Goal: Information Seeking & Learning: Learn about a topic

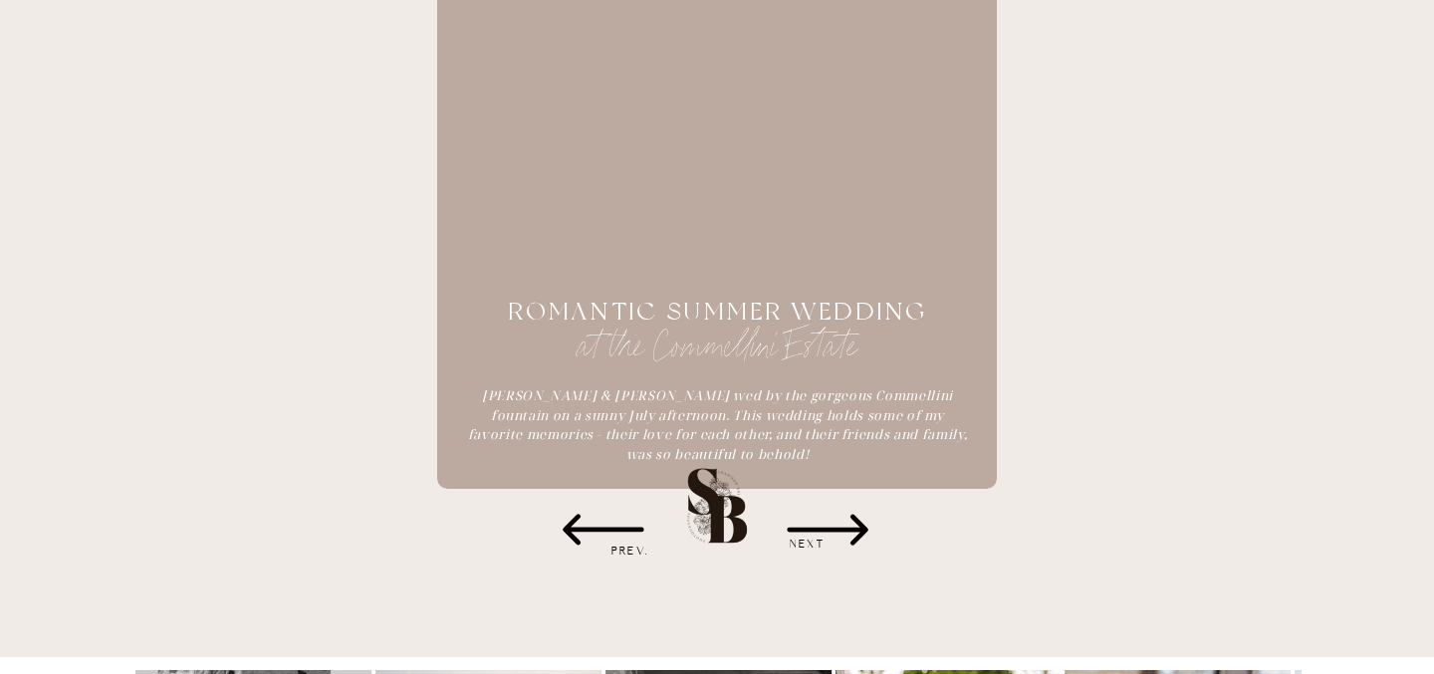
scroll to position [2806, 0]
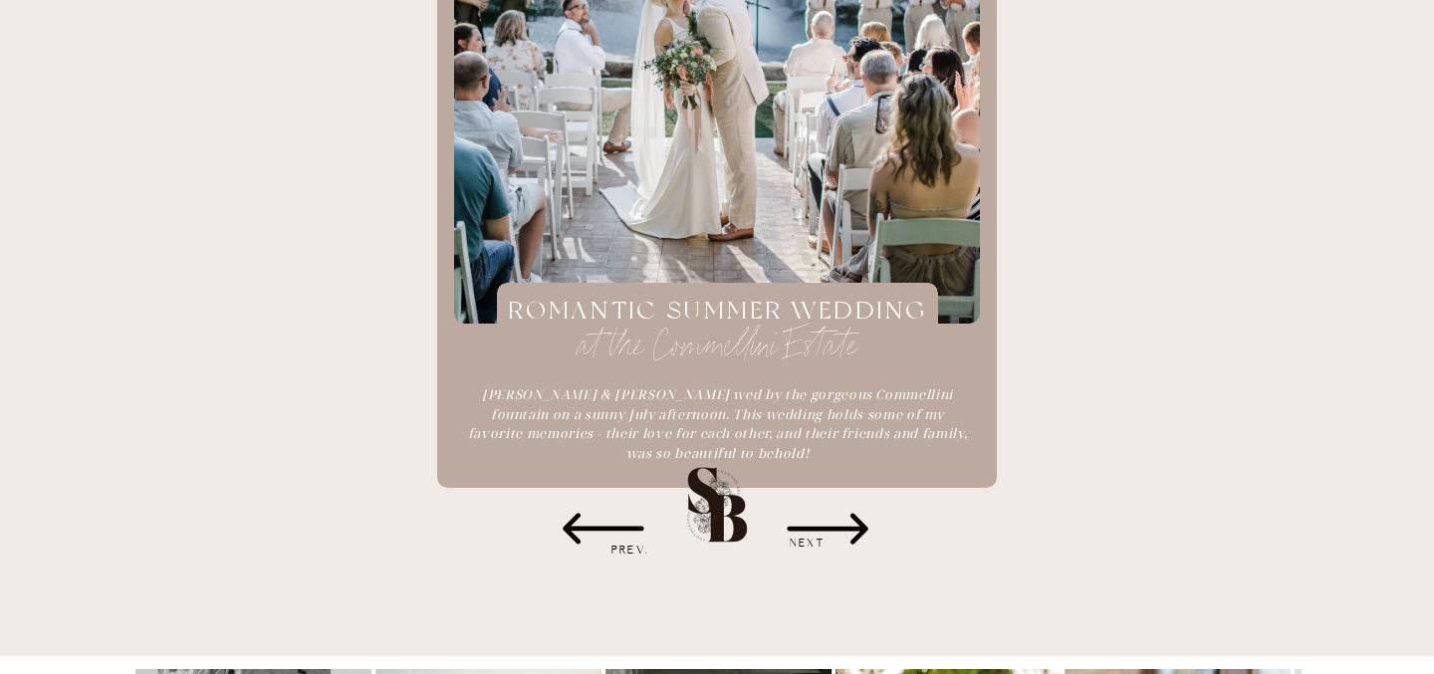
click at [855, 518] on icon at bounding box center [827, 529] width 81 height 31
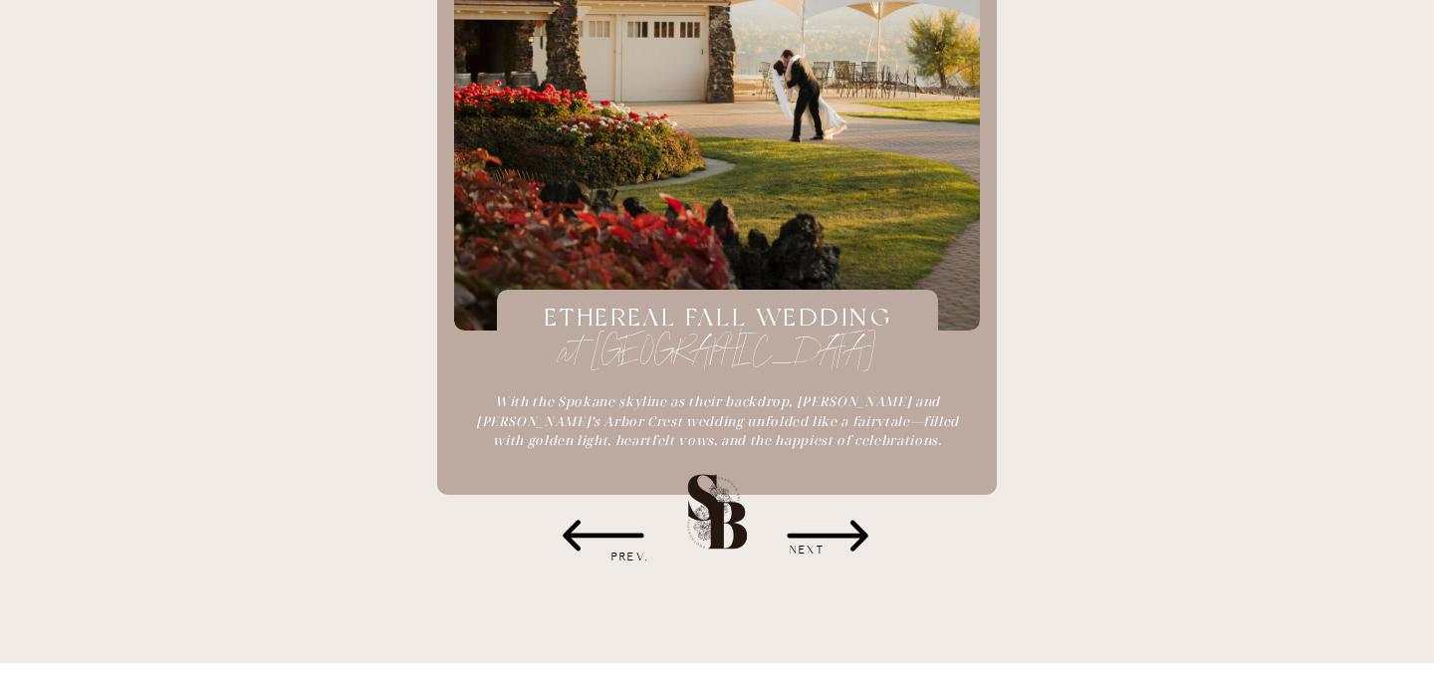
scroll to position [2801, 0]
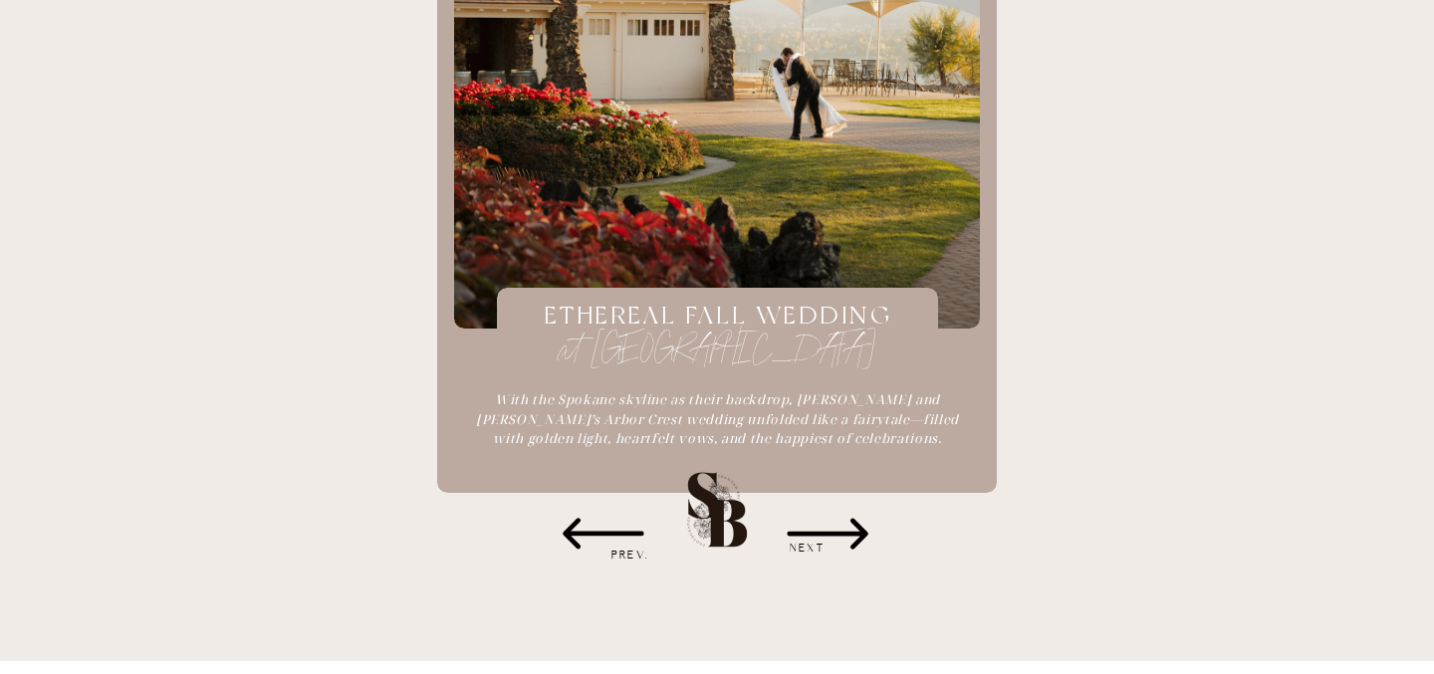
click at [854, 523] on icon at bounding box center [827, 534] width 81 height 31
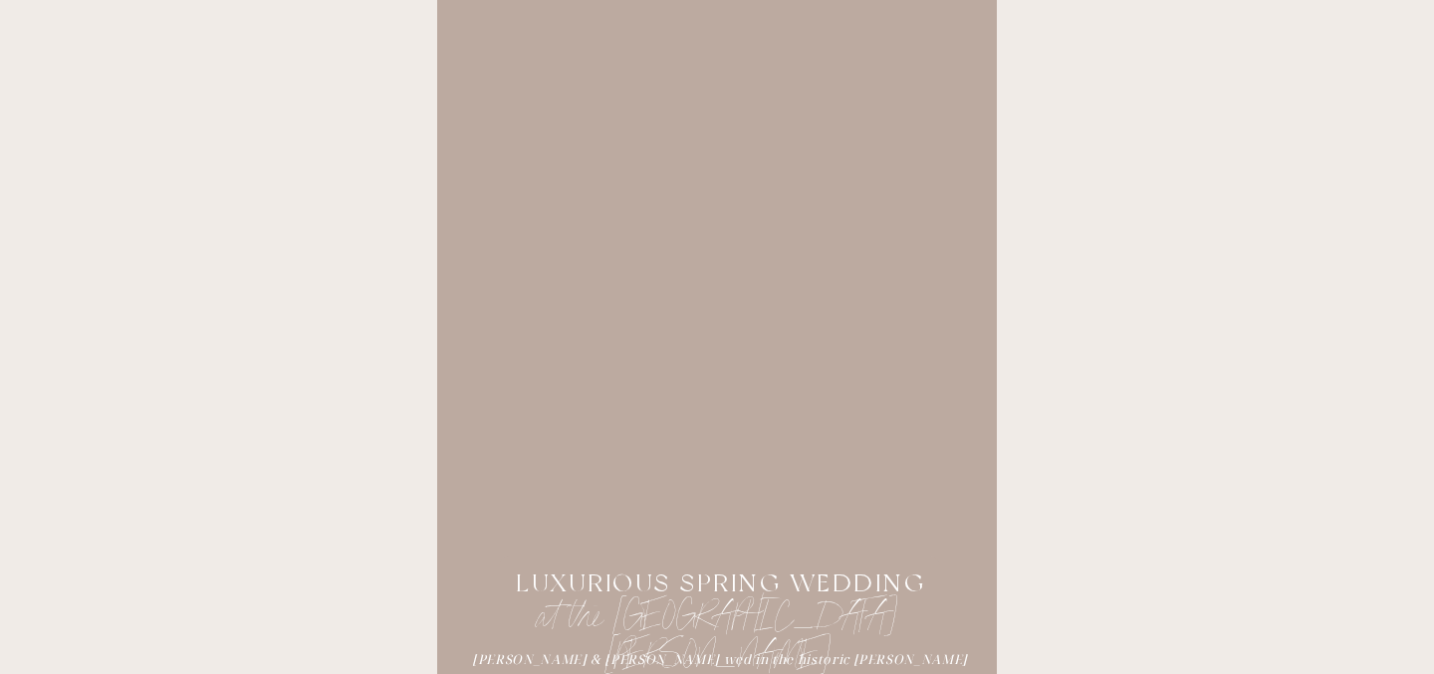
scroll to position [2533, 0]
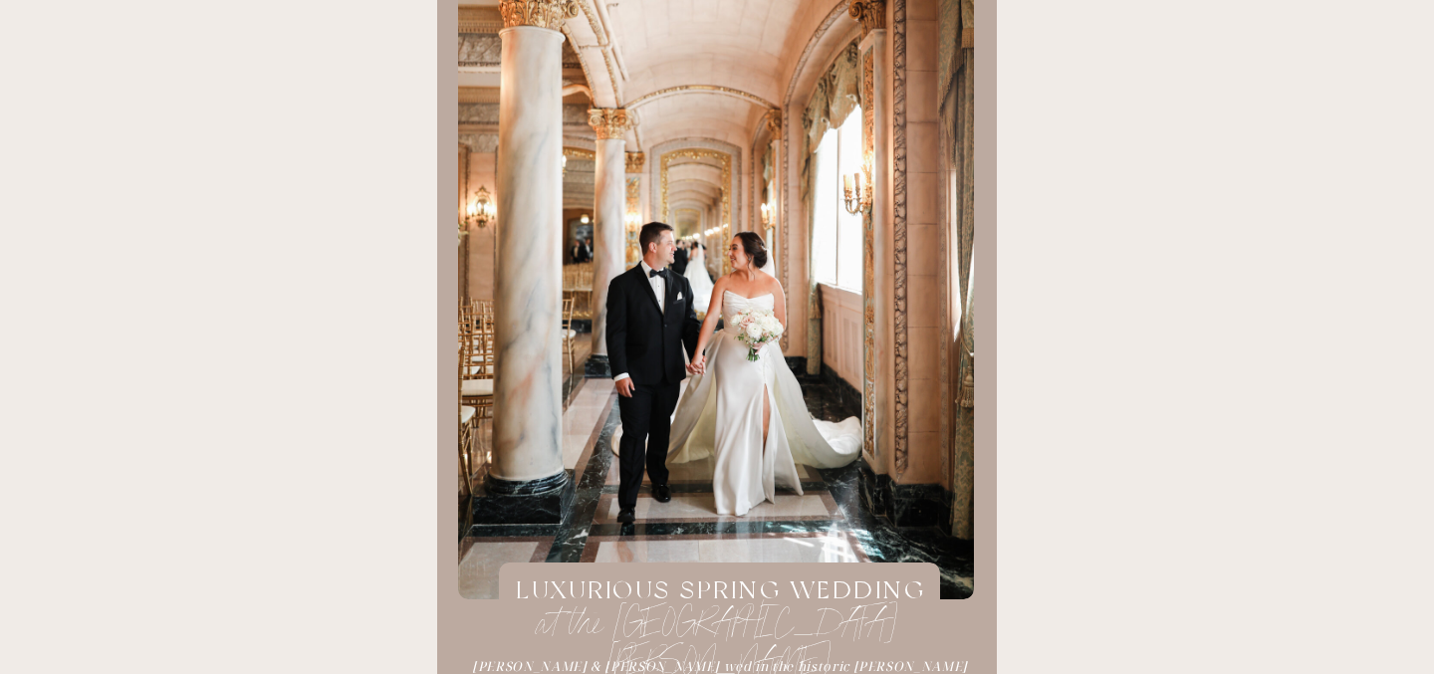
click at [796, 423] on div at bounding box center [716, 266] width 516 height 665
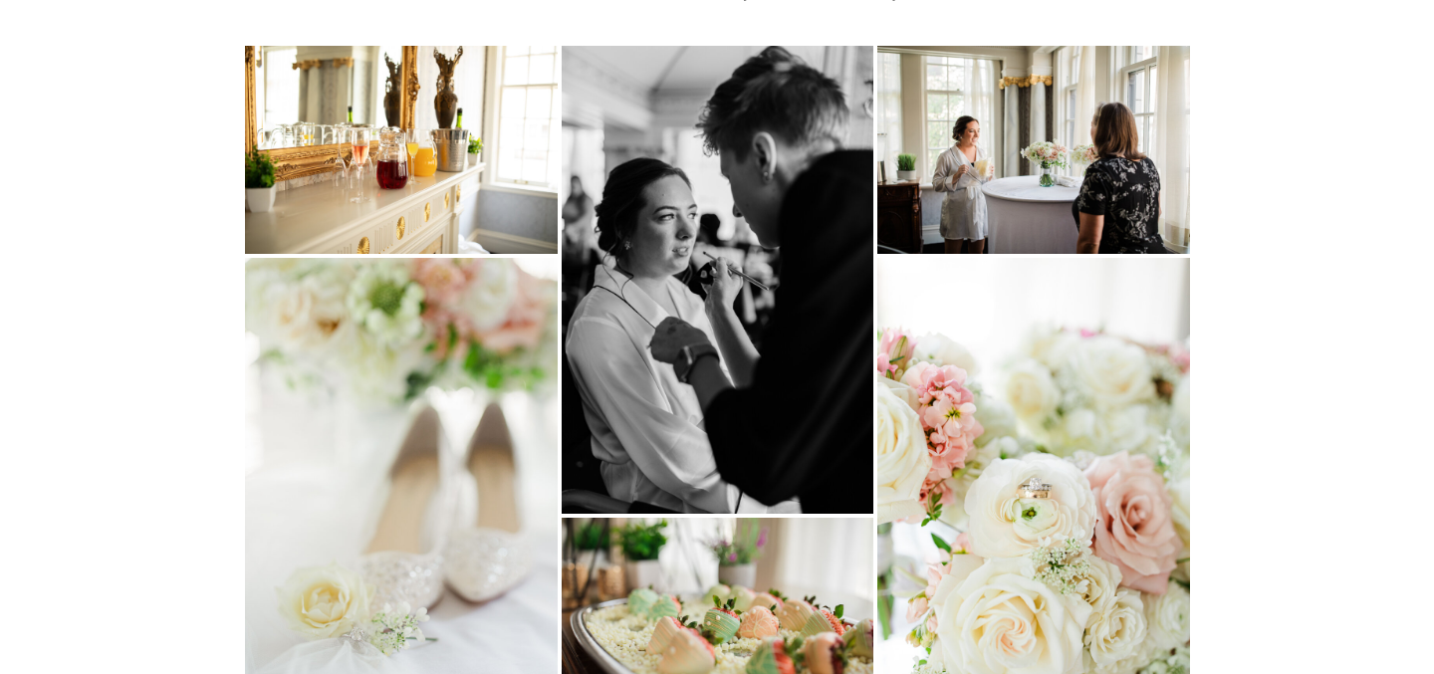
scroll to position [1251, 0]
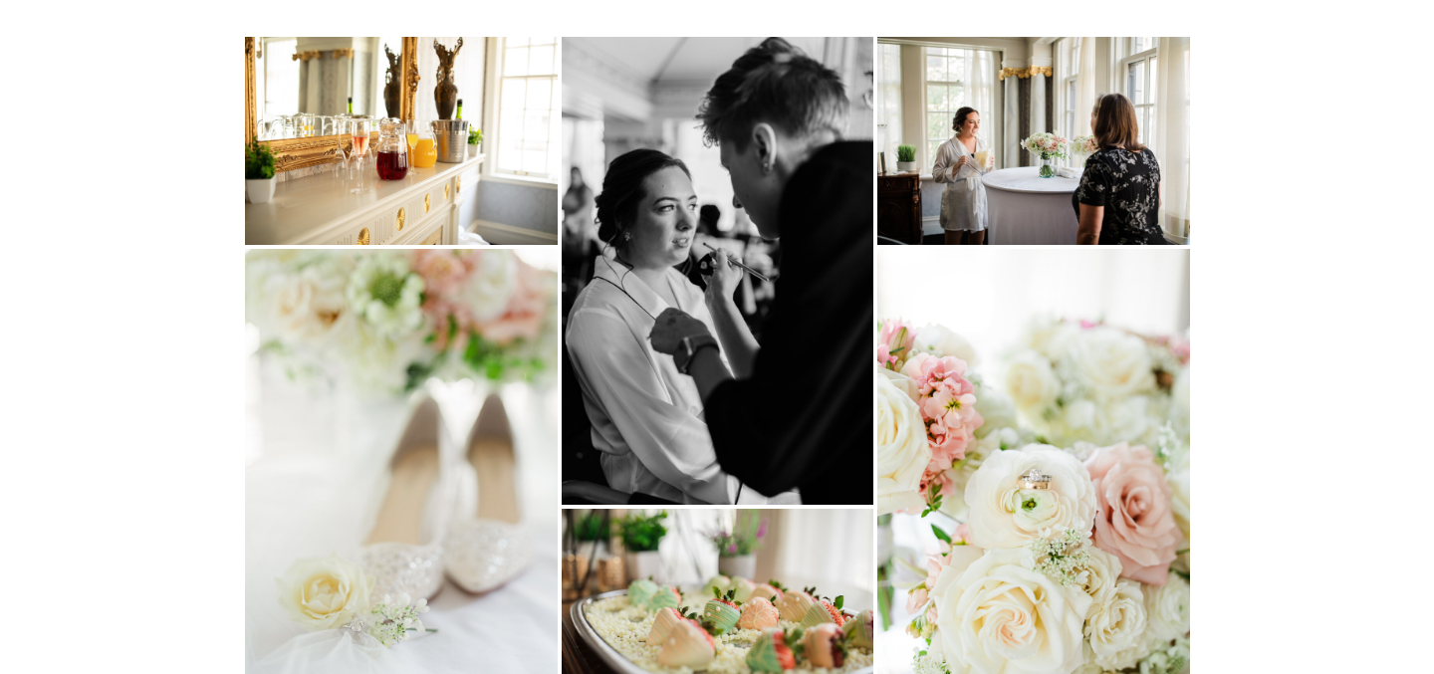
click at [1073, 150] on img at bounding box center [1033, 141] width 313 height 208
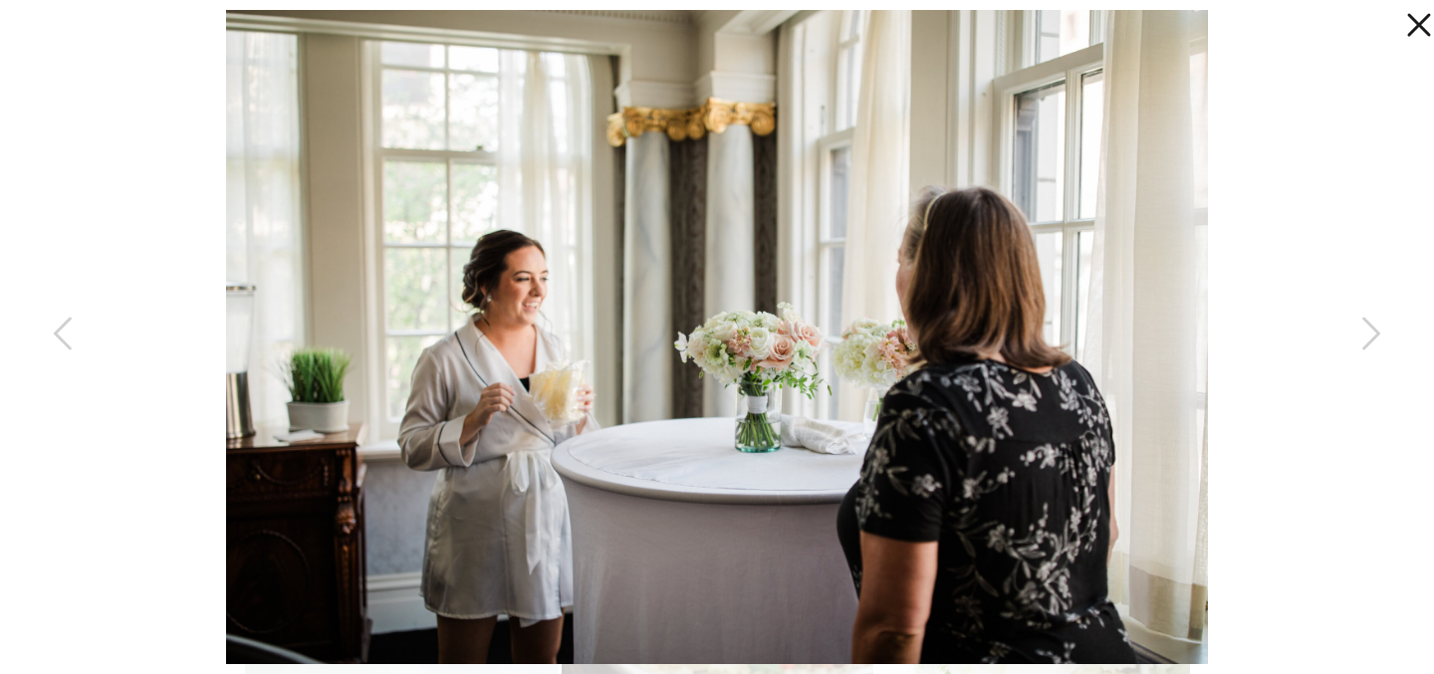
click at [1419, 14] on icon at bounding box center [1414, 20] width 40 height 40
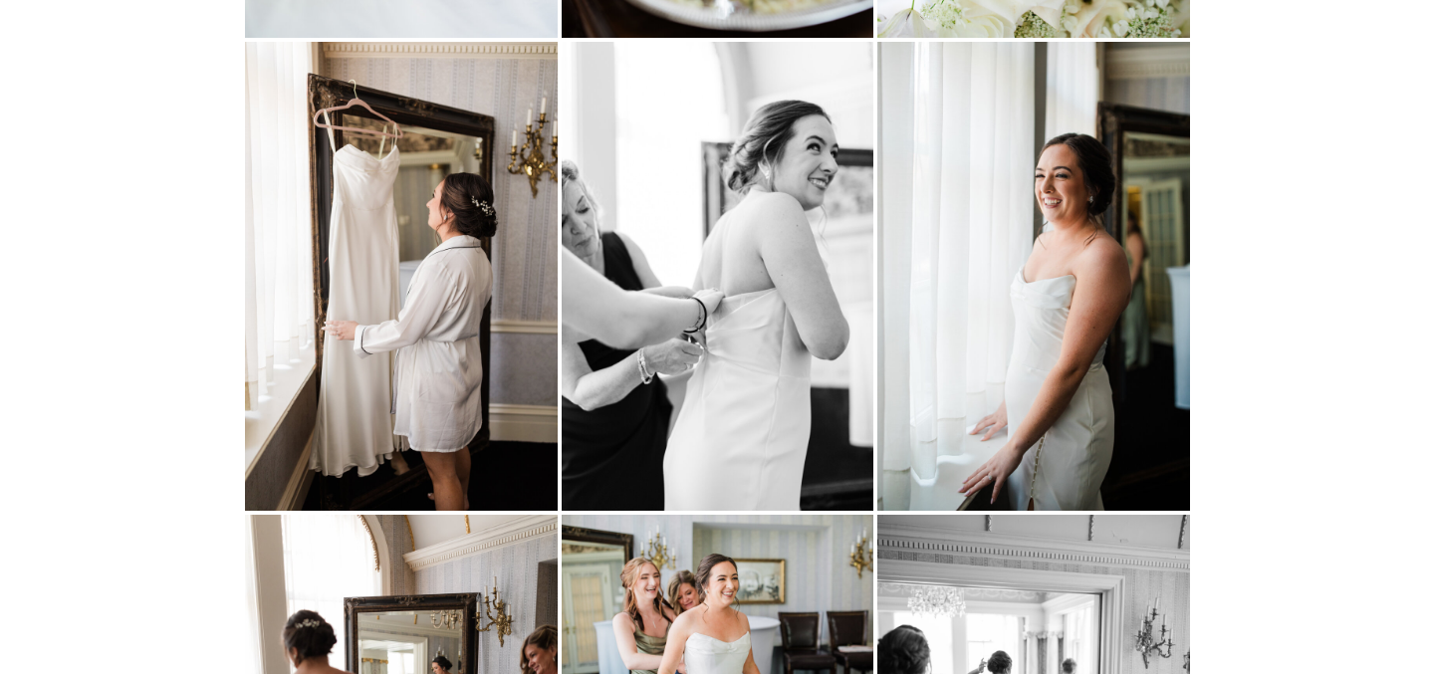
scroll to position [1934, 0]
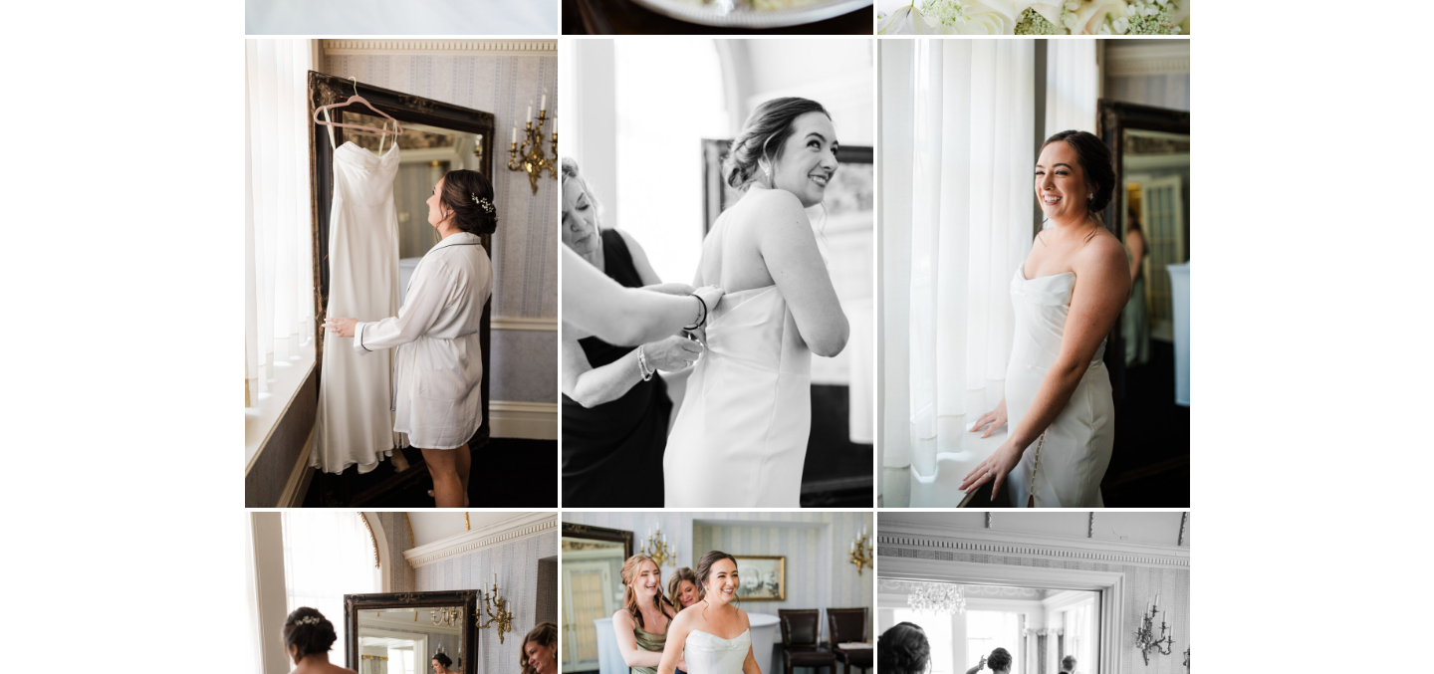
click at [1017, 273] on img at bounding box center [1033, 273] width 313 height 468
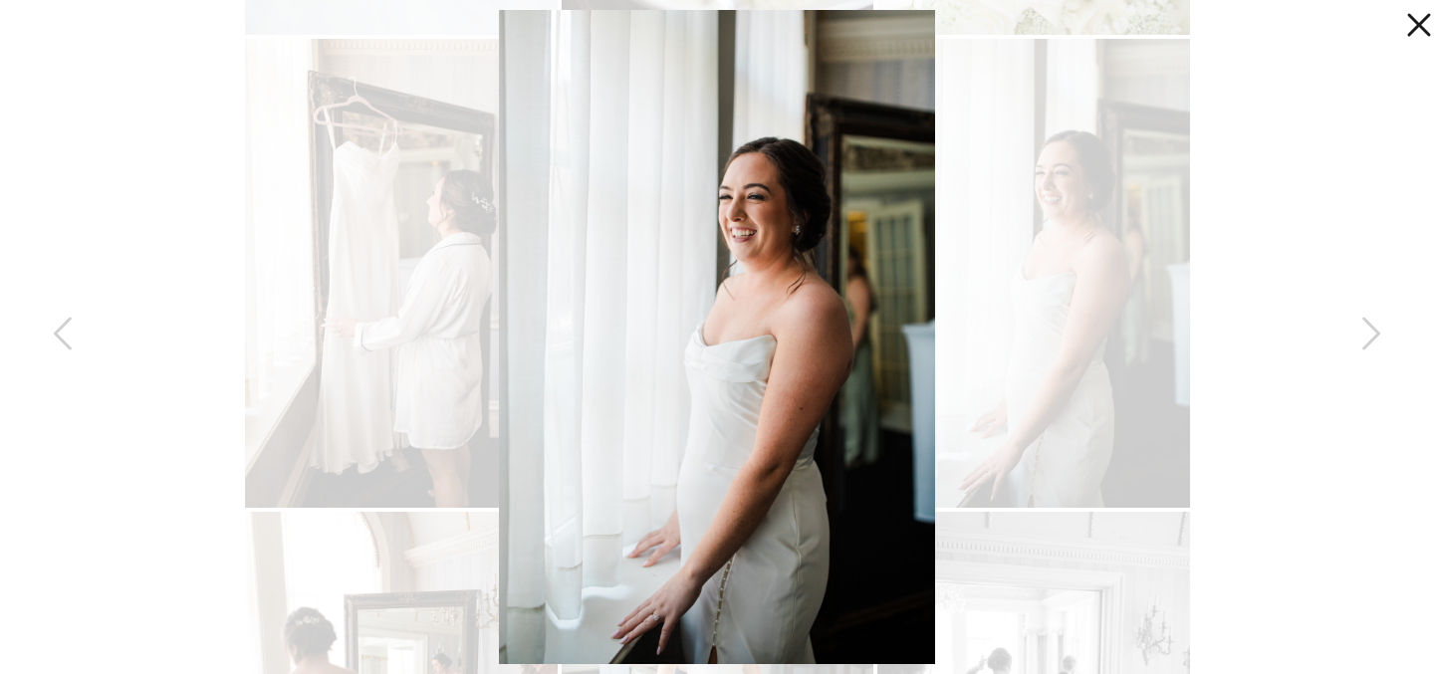
click at [1429, 27] on icon at bounding box center [1414, 20] width 40 height 40
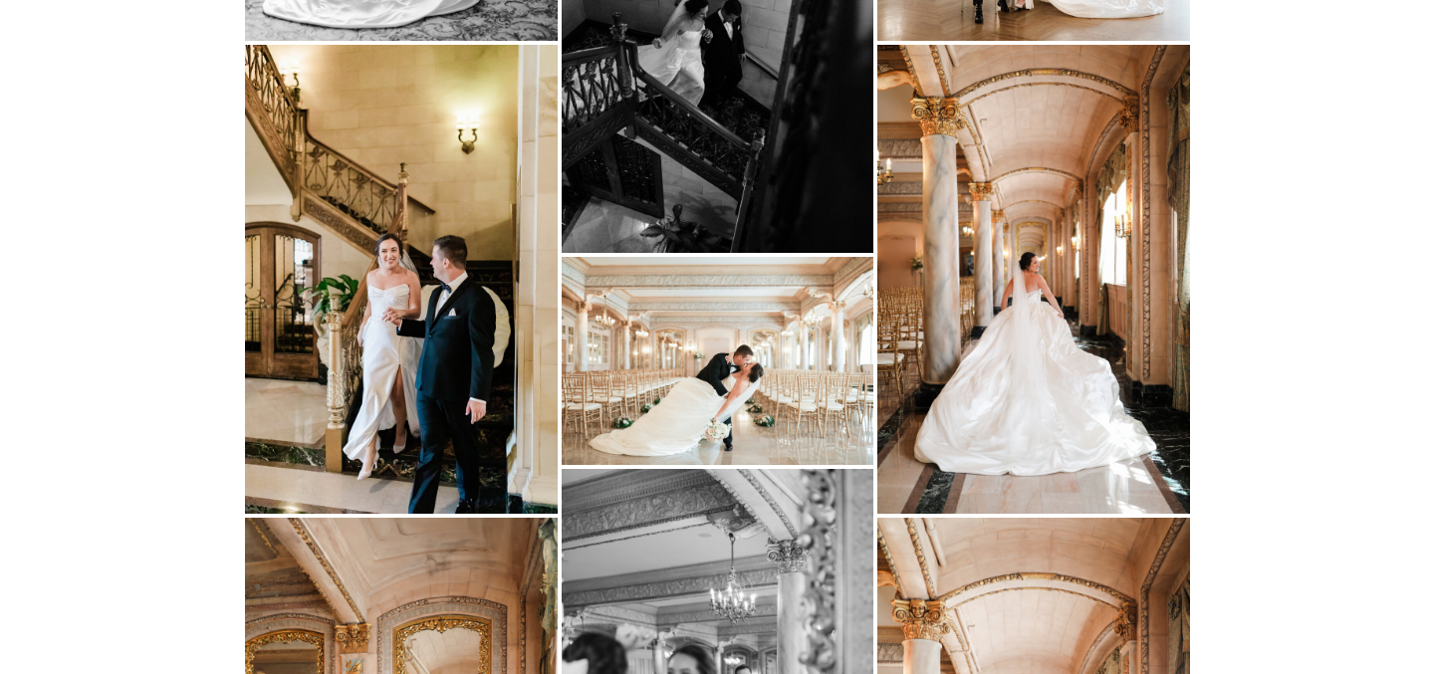
scroll to position [5406, 0]
click at [1066, 311] on img at bounding box center [1033, 278] width 313 height 468
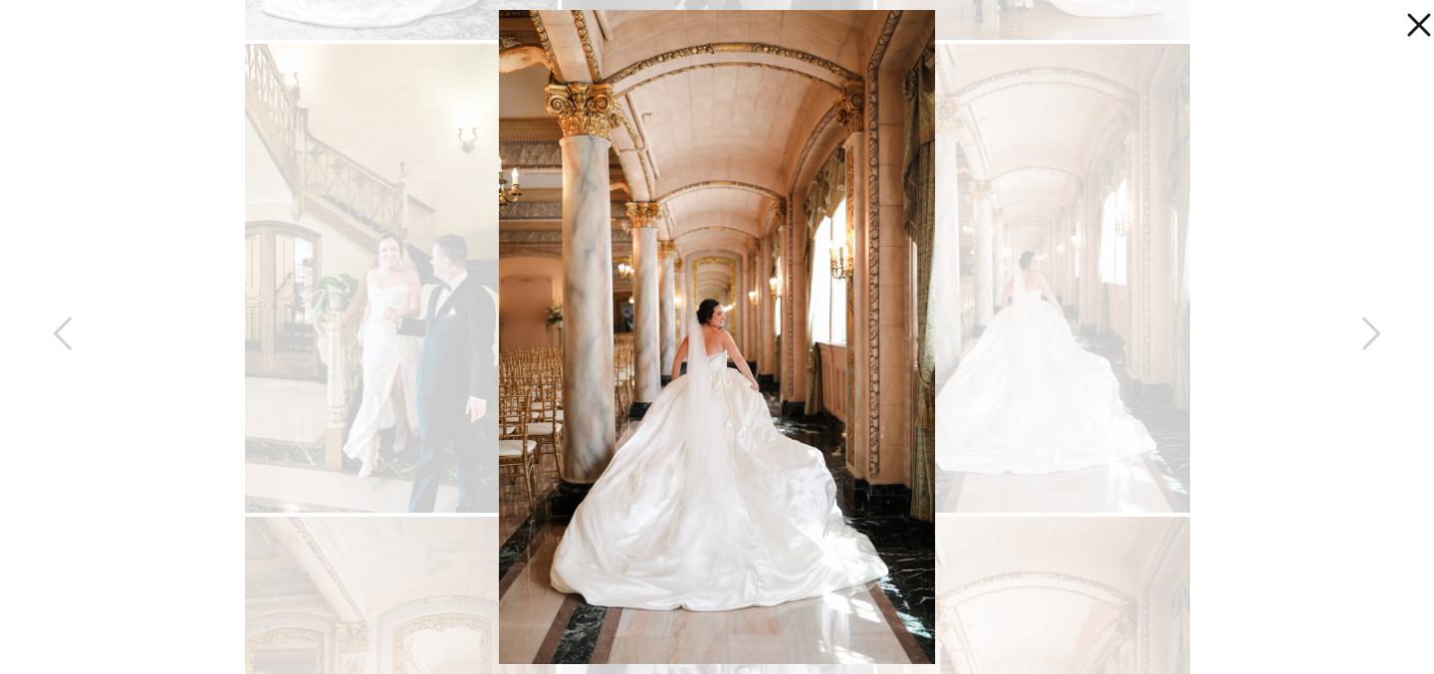
click at [1416, 24] on icon at bounding box center [1414, 20] width 40 height 40
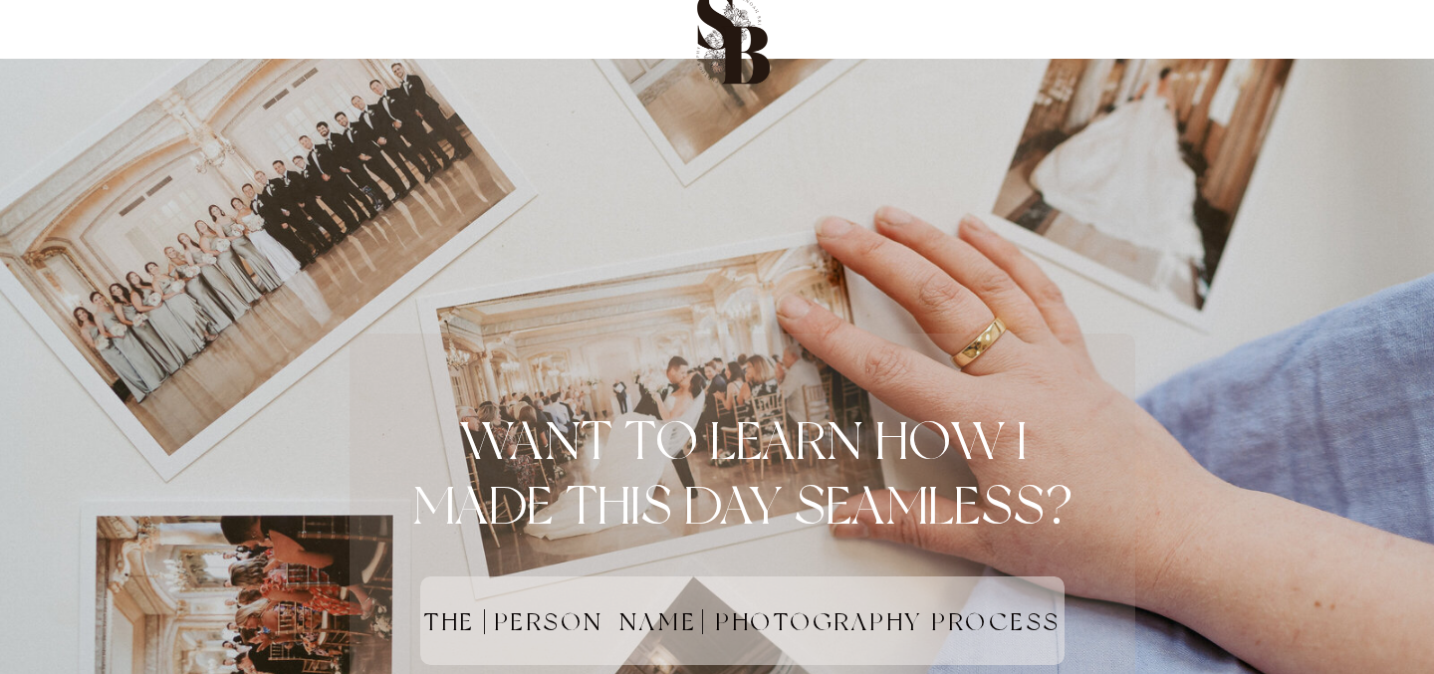
scroll to position [13798, 0]
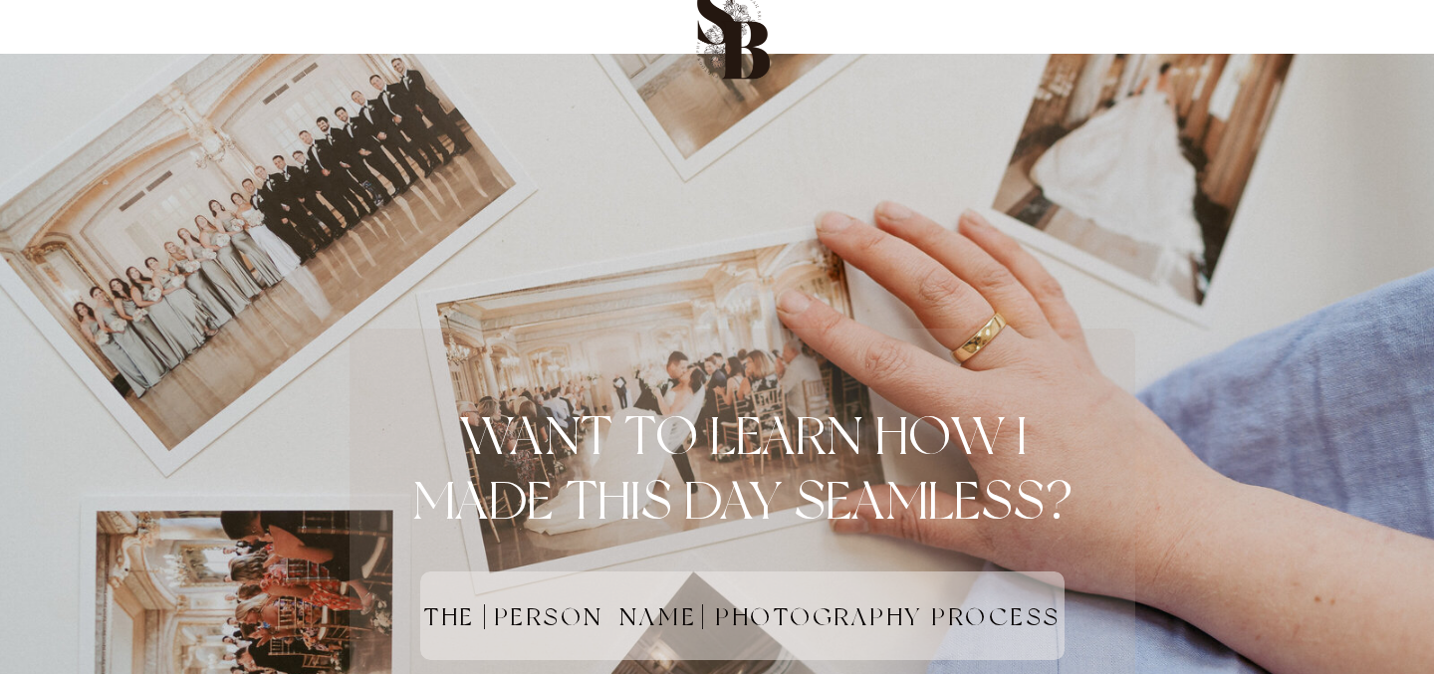
click at [923, 622] on h1 "the [PERSON_NAME] photography process" at bounding box center [742, 630] width 896 height 59
